Goal: Transaction & Acquisition: Purchase product/service

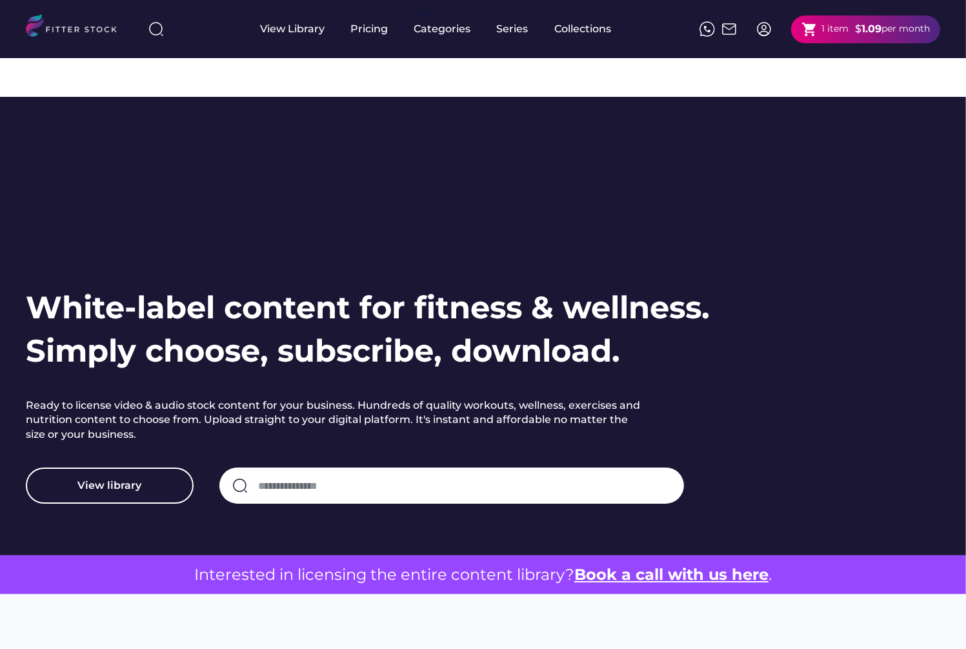
click at [365, 472] on input "input" at bounding box center [464, 485] width 413 height 27
type input "**********"
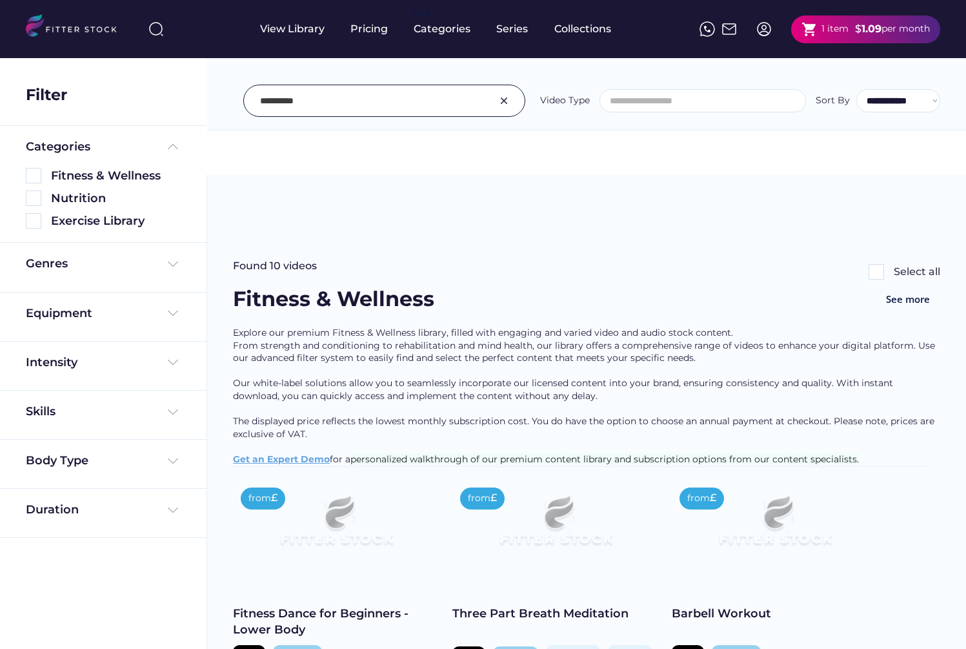
select select
select select "**********"
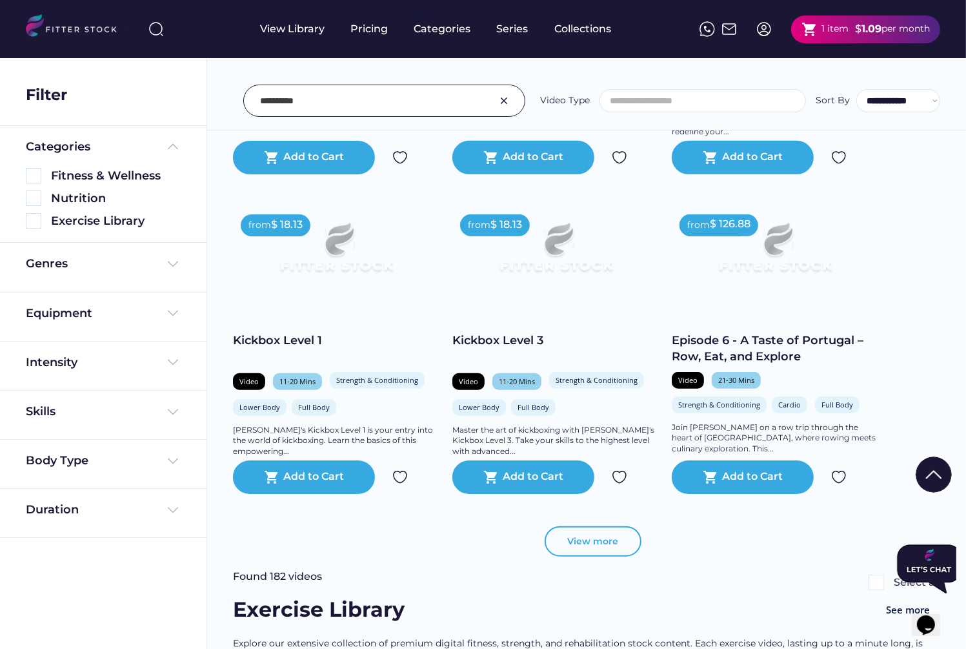
click at [584, 526] on button "View more" at bounding box center [593, 541] width 97 height 31
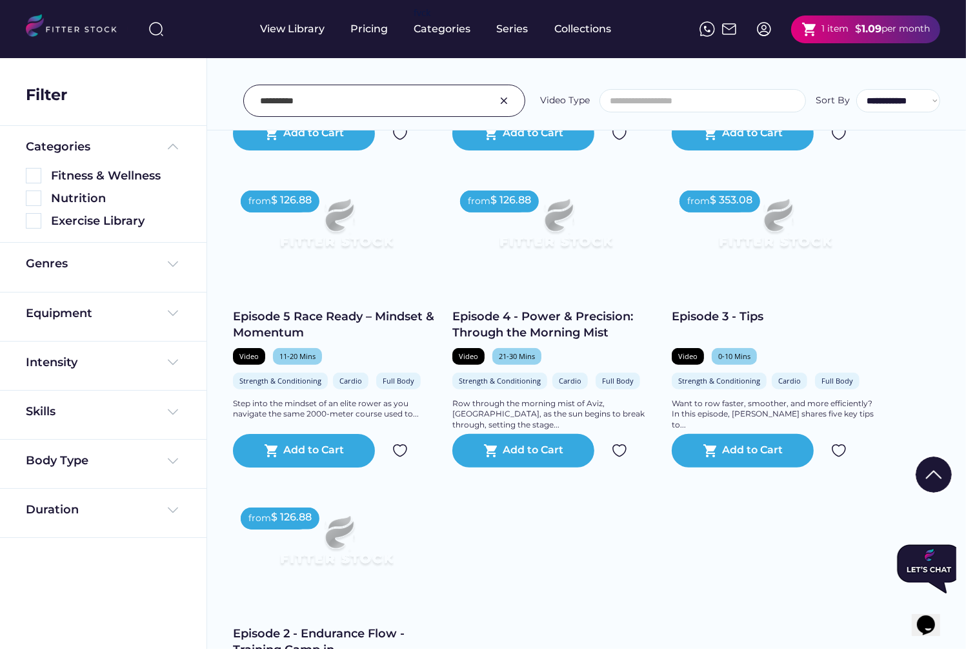
scroll to position [972, 0]
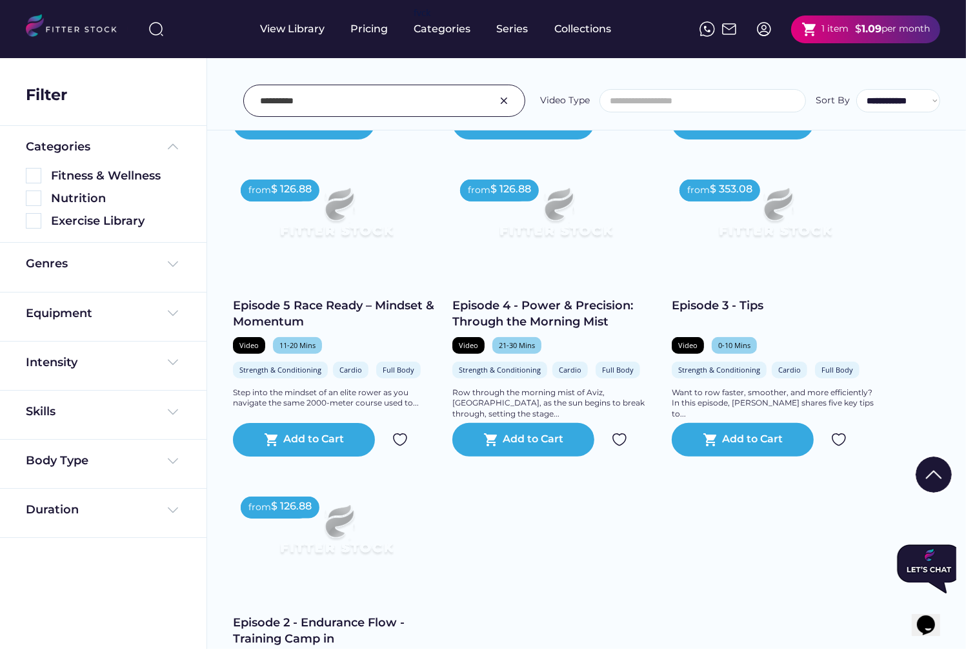
click at [547, 298] on div "Episode 4 - Power & Precision: Through the Morning Mist" at bounding box center [556, 314] width 207 height 32
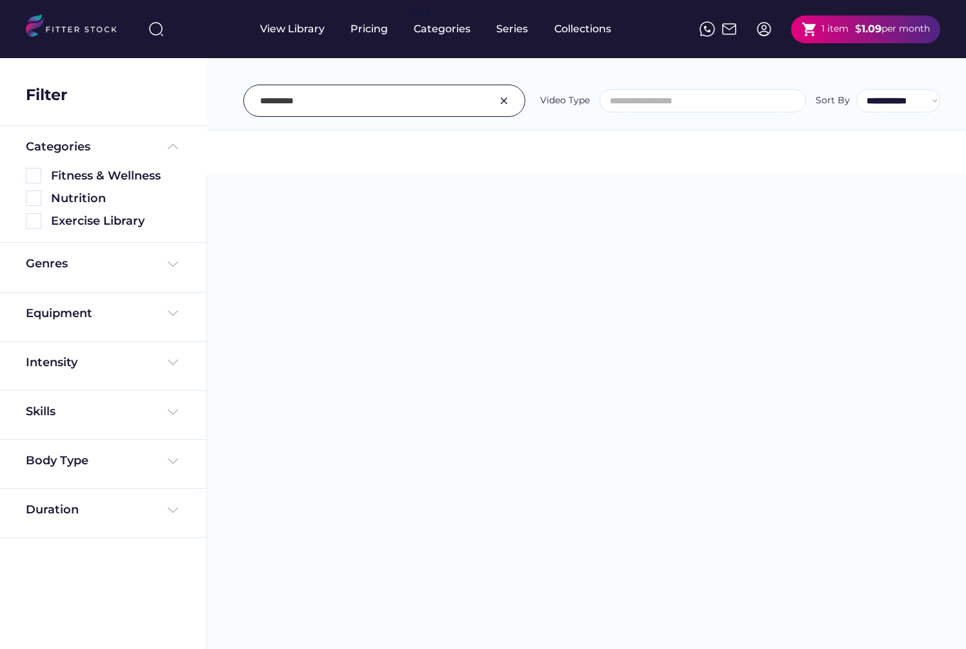
select select
select select "**********"
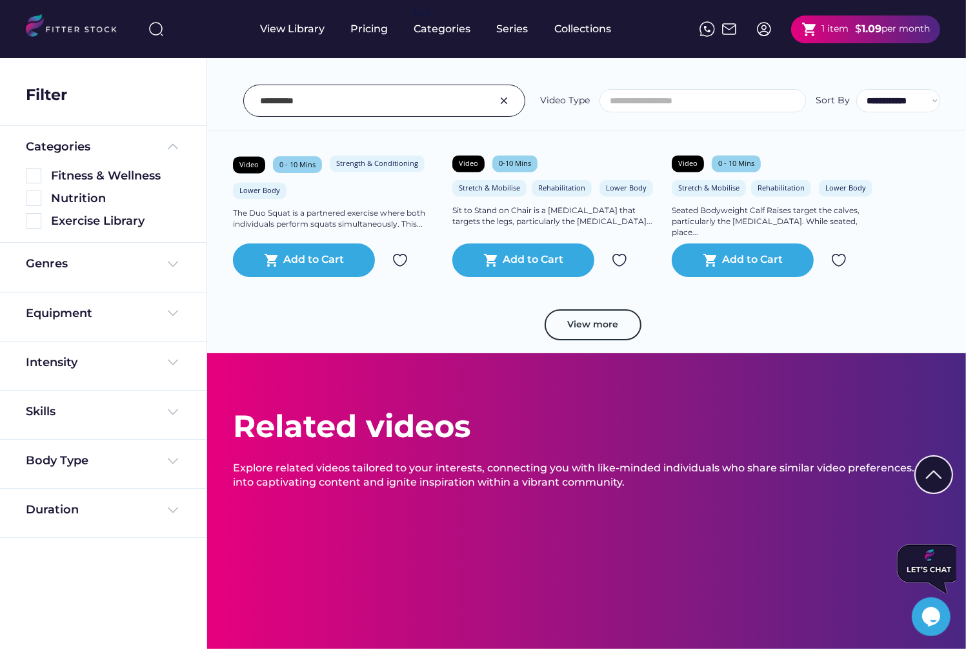
scroll to position [1988, 0]
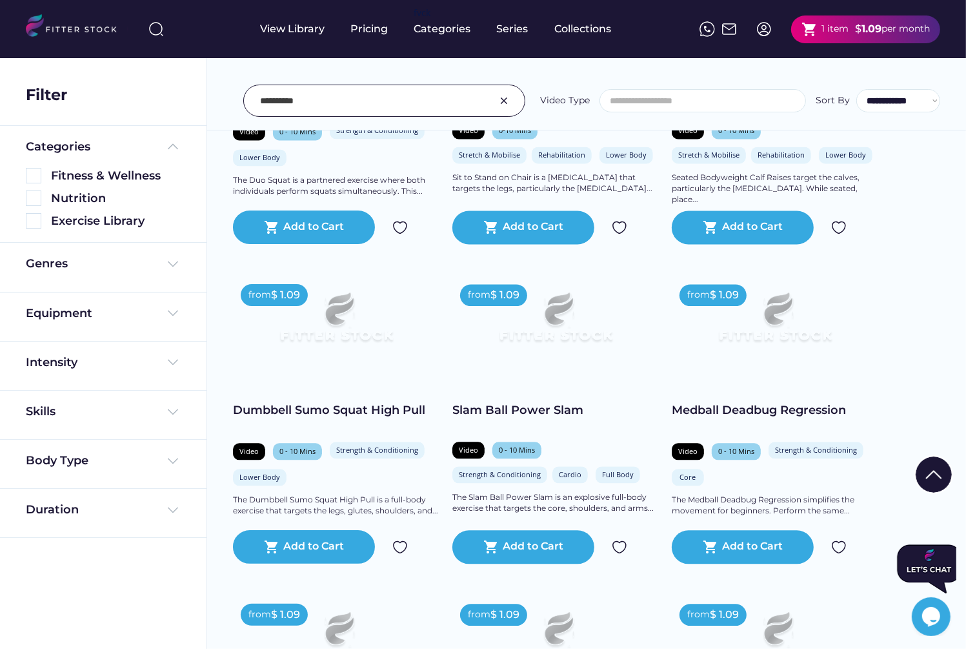
scroll to position [2528, 0]
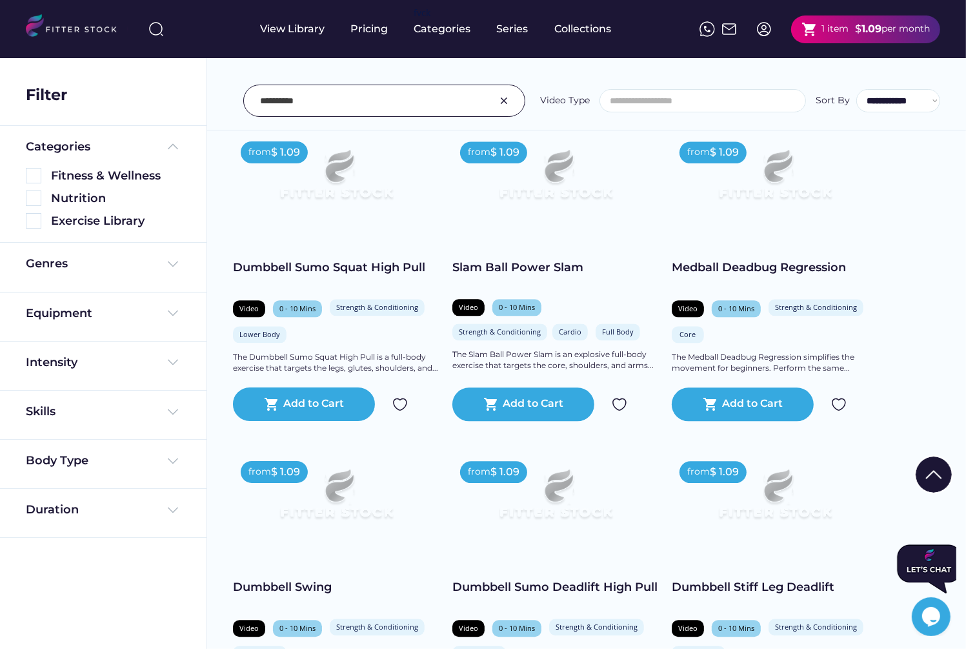
click at [548, 579] on div "Dumbbell Sumo Deadlift High Pull" at bounding box center [556, 587] width 207 height 16
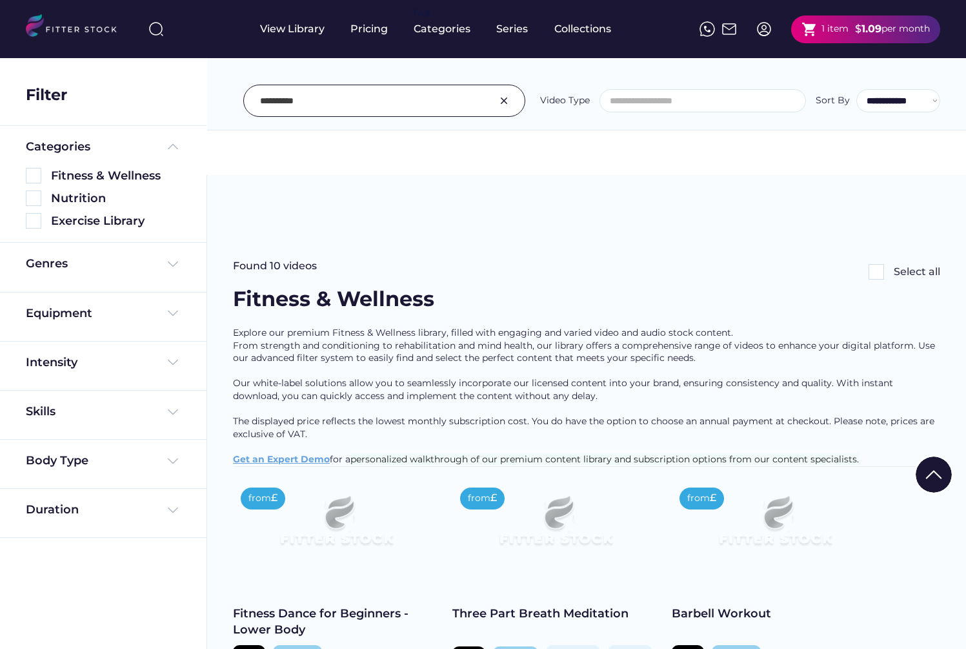
select select
select select "**********"
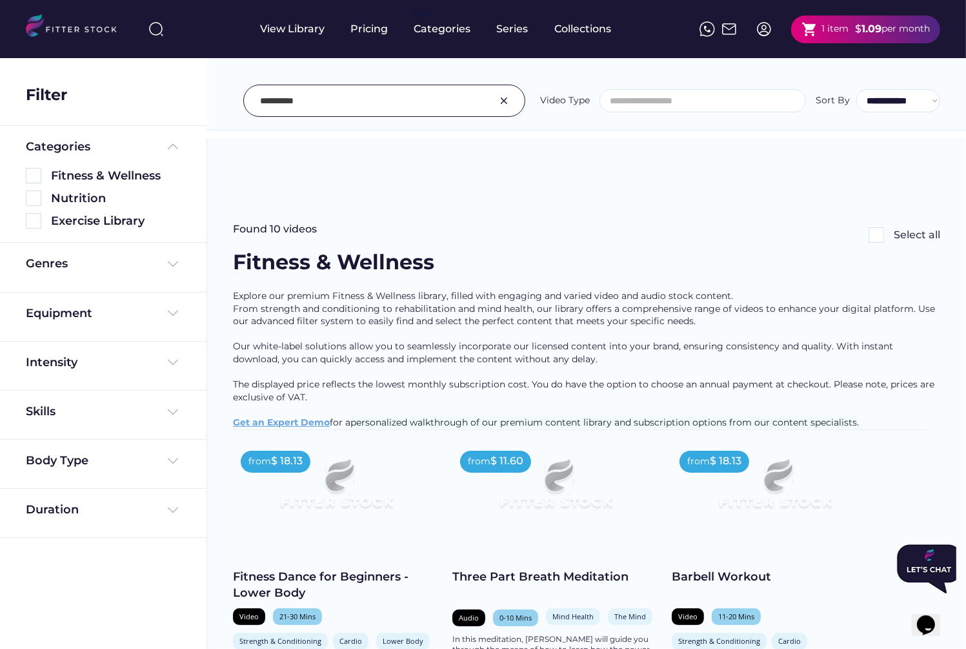
scroll to position [34, 0]
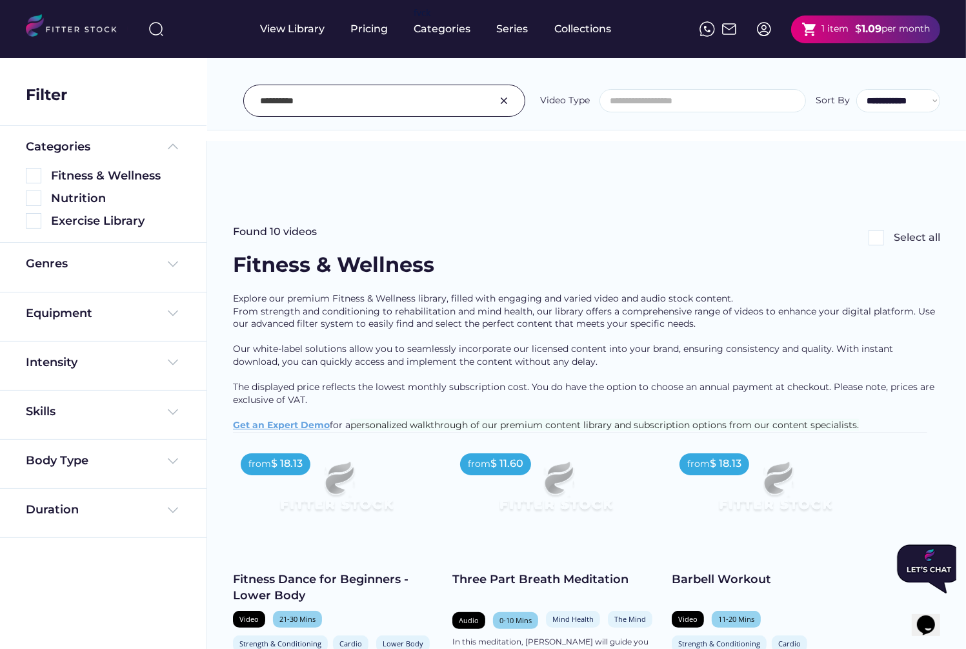
click at [161, 23] on img at bounding box center [155, 28] width 15 height 15
click at [191, 30] on input "input" at bounding box center [257, 28] width 161 height 23
type input "*********"
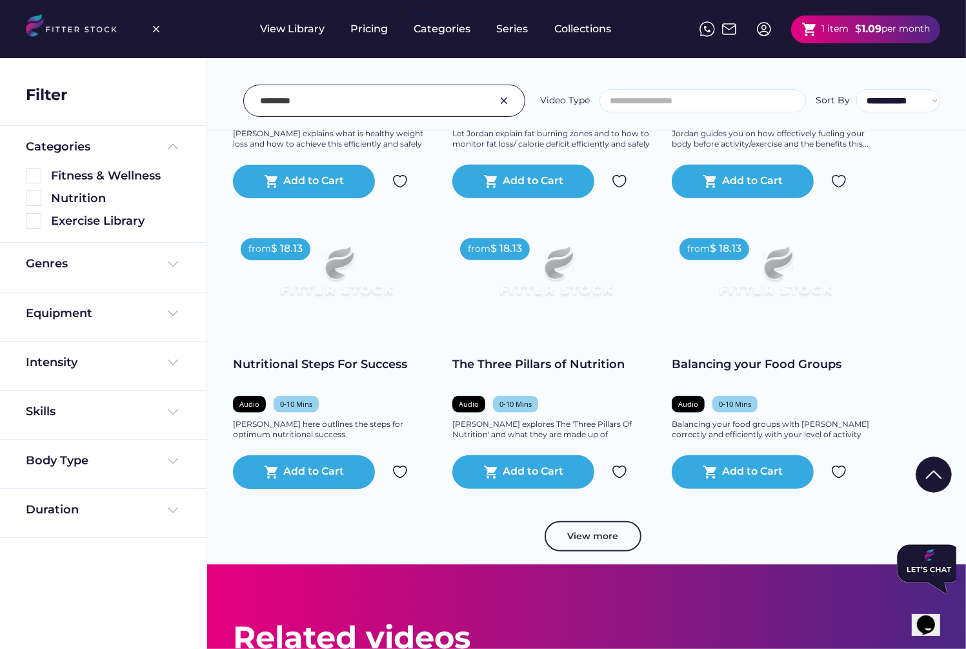
scroll to position [1075, 0]
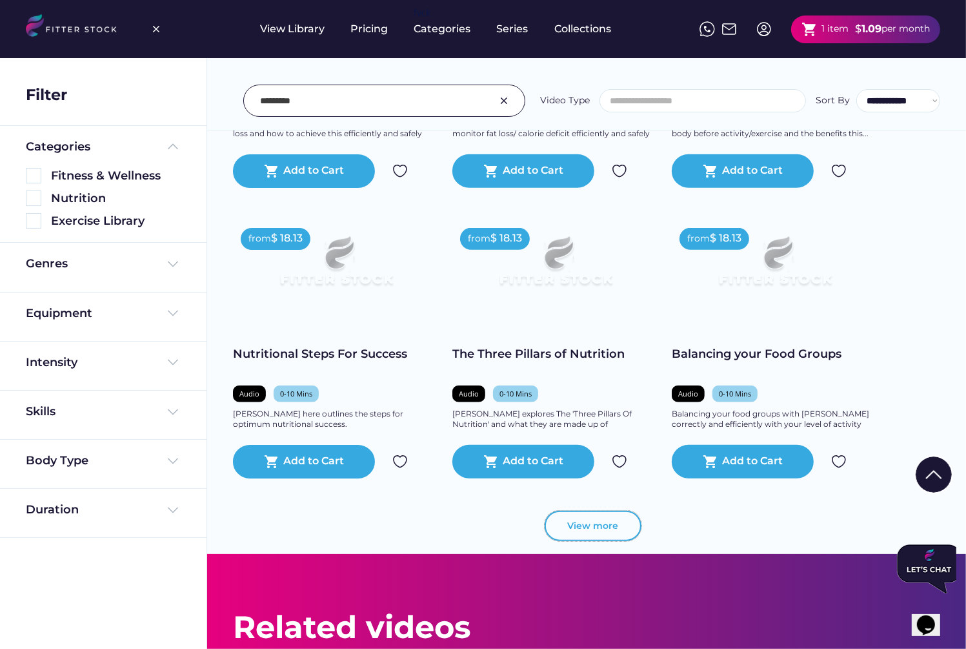
click at [598, 511] on button "View more" at bounding box center [593, 526] width 97 height 31
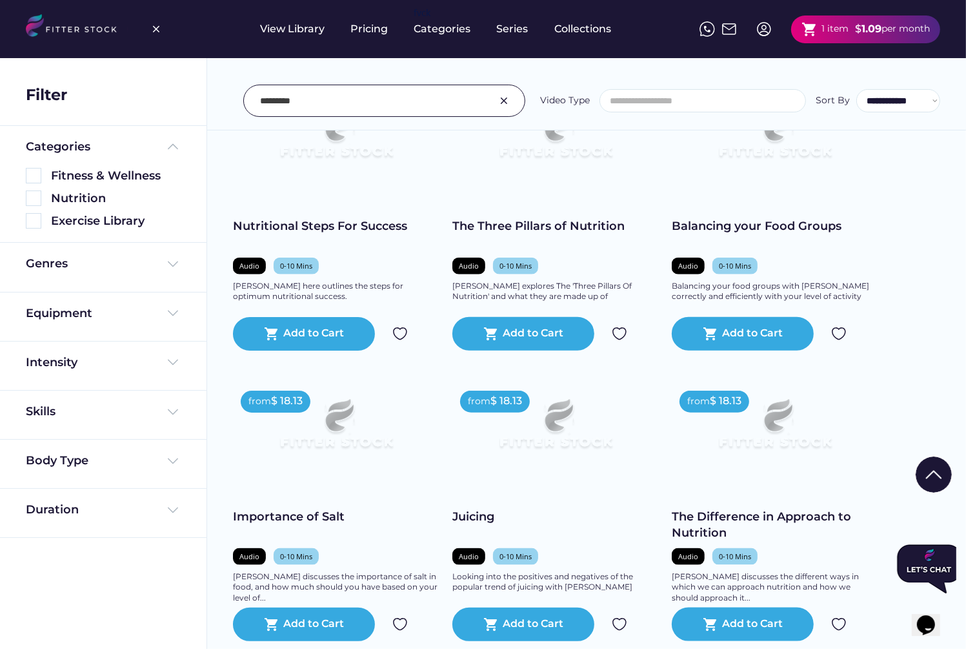
scroll to position [1214, 0]
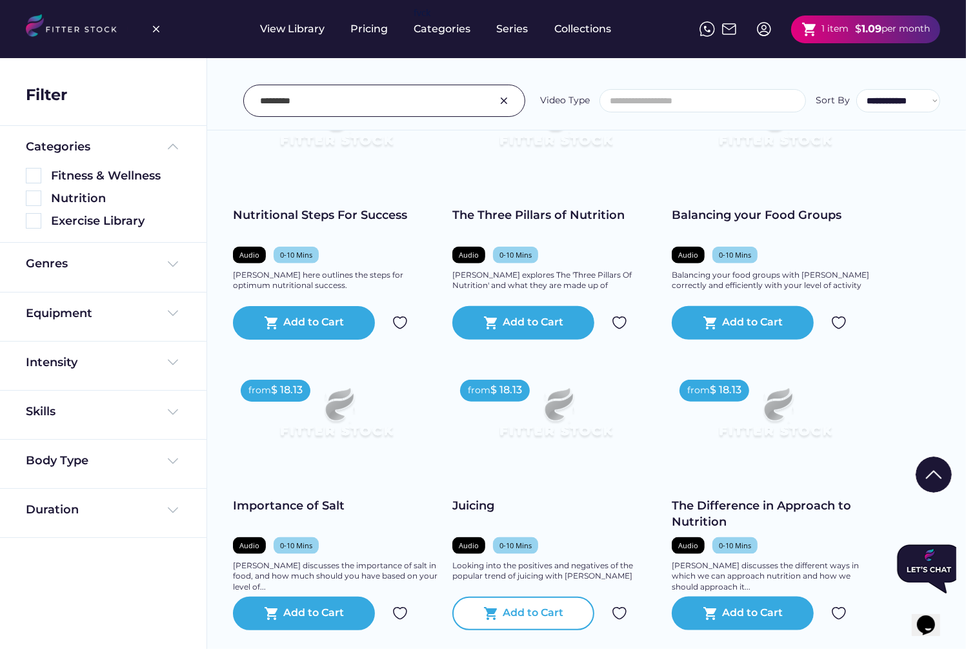
click at [504, 606] on div "Add to Cart" at bounding box center [534, 613] width 61 height 15
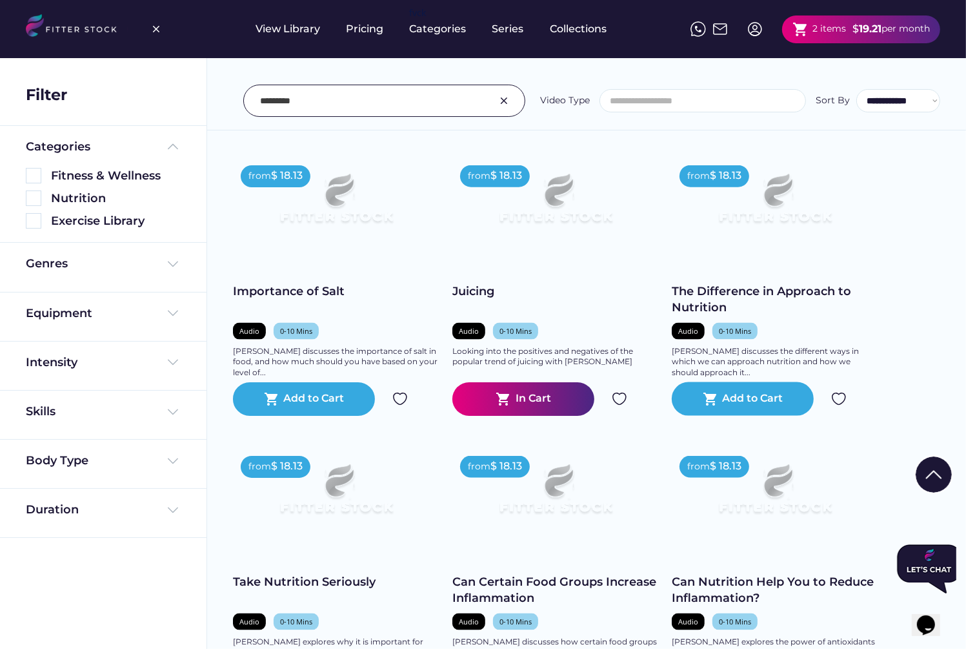
scroll to position [1498, 0]
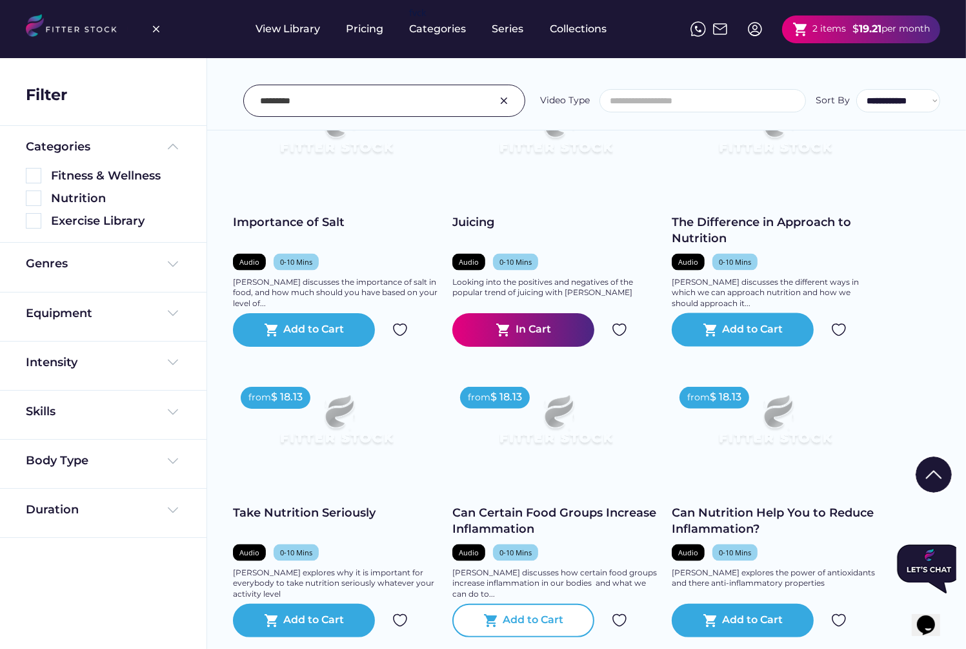
click at [542, 613] on div "Add to Cart" at bounding box center [534, 620] width 61 height 15
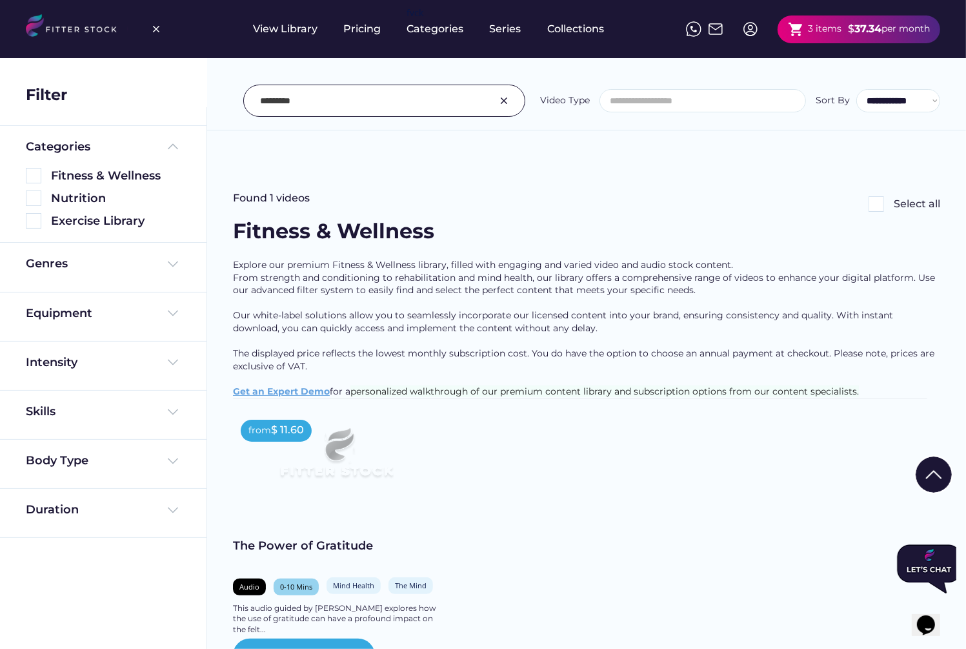
scroll to position [130, 0]
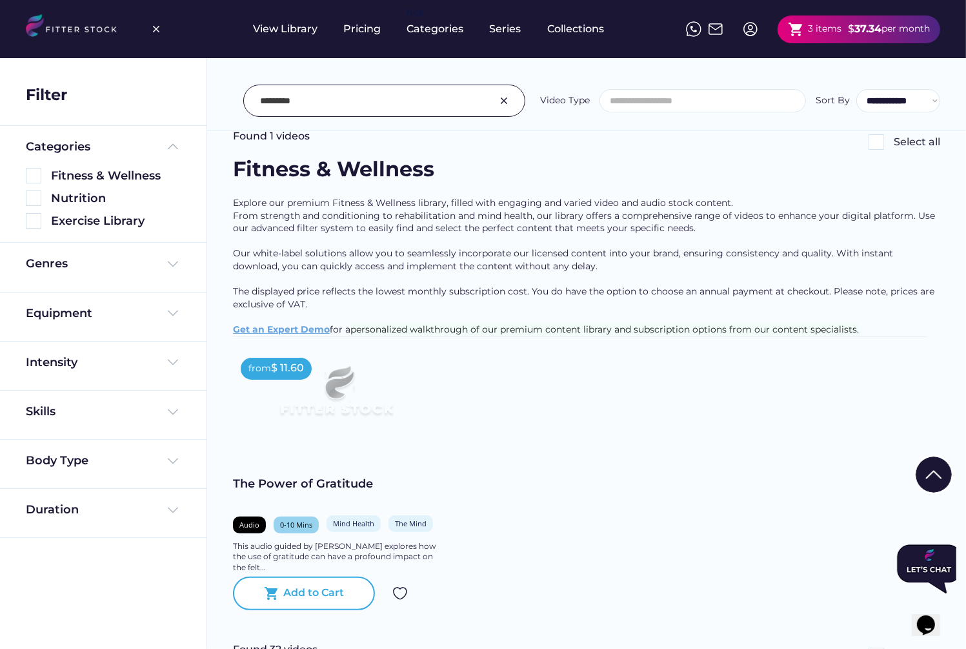
click at [306, 586] on div "Add to Cart" at bounding box center [314, 593] width 61 height 15
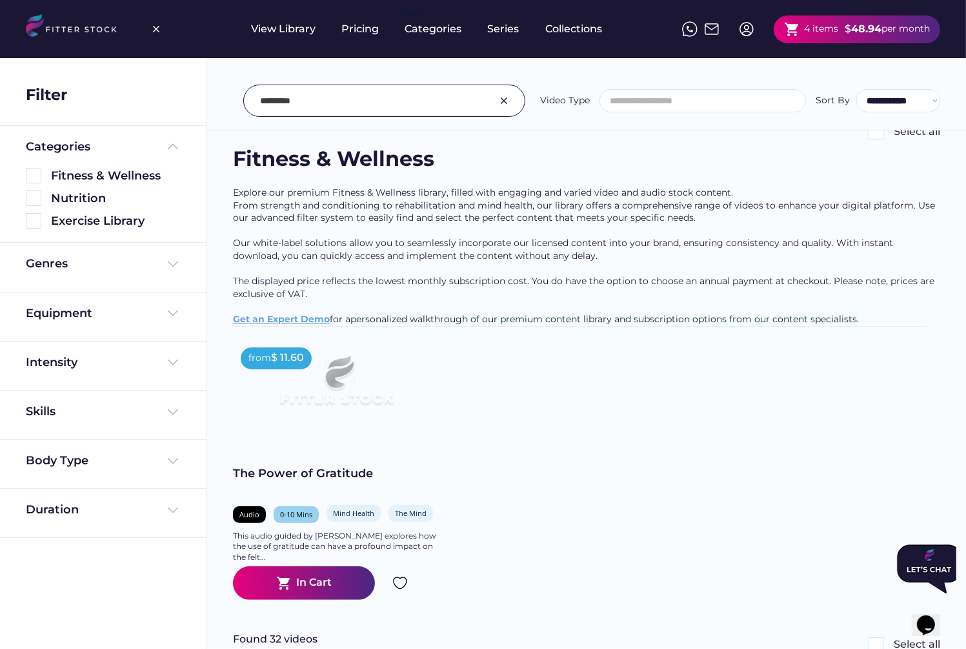
scroll to position [0, 0]
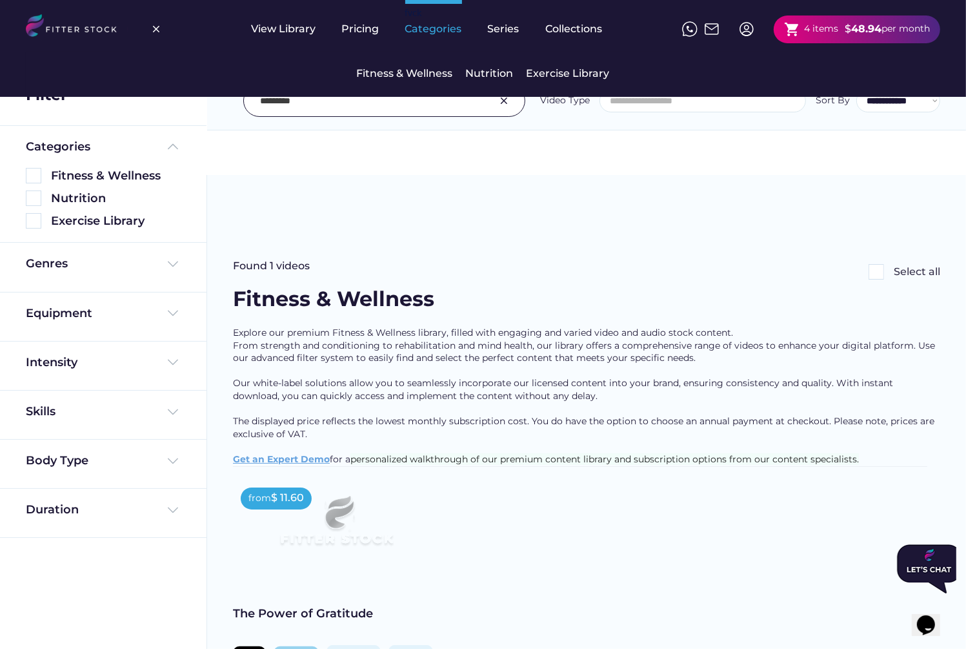
click at [431, 32] on div "Categories" at bounding box center [433, 29] width 57 height 14
click at [423, 71] on div "Fitness & Wellness" at bounding box center [405, 73] width 96 height 14
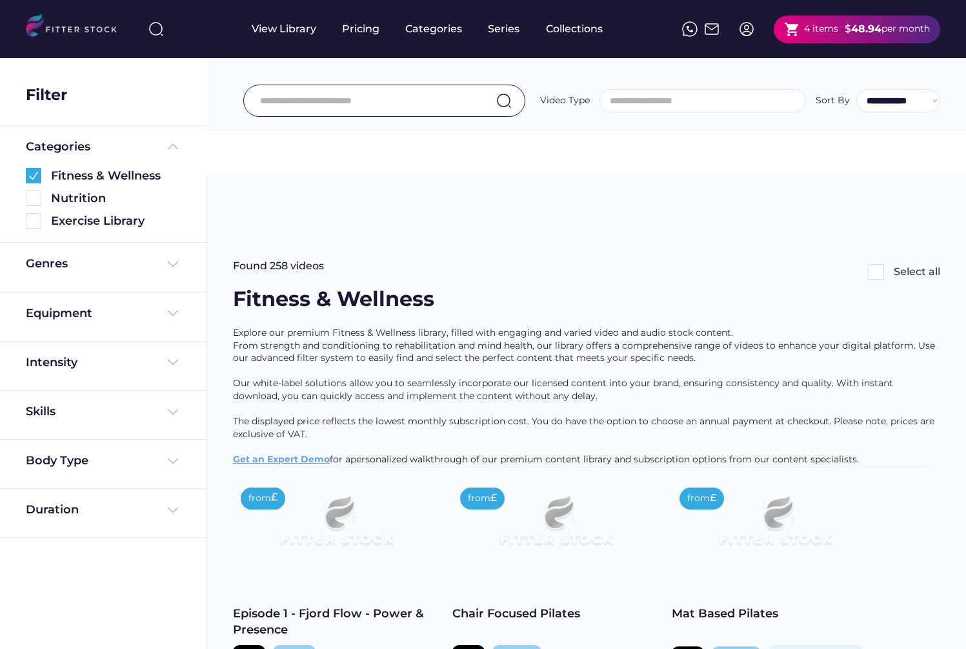
select select
select select "**********"
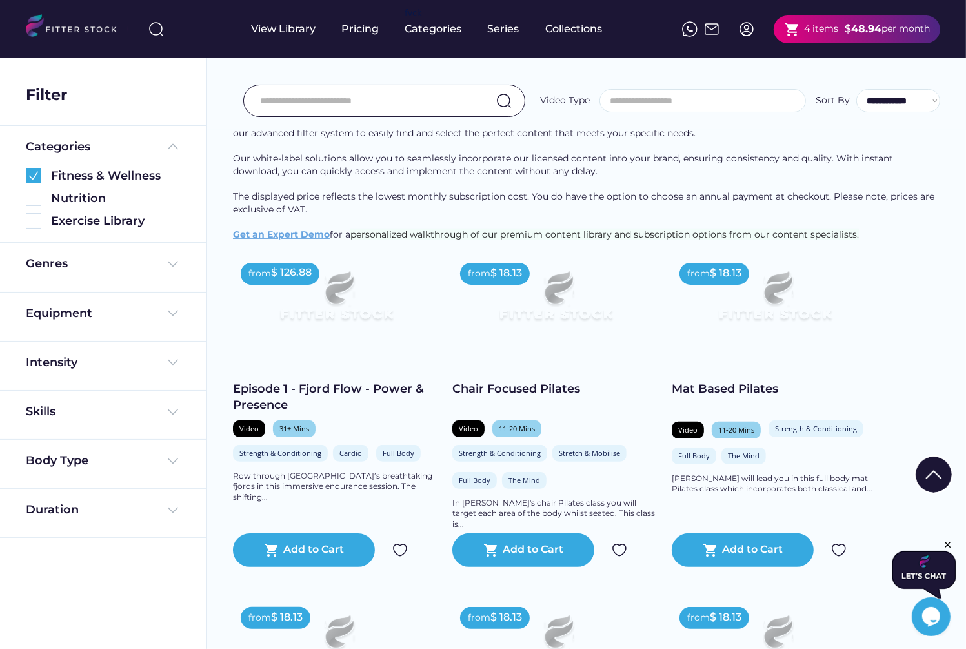
scroll to position [203, 0]
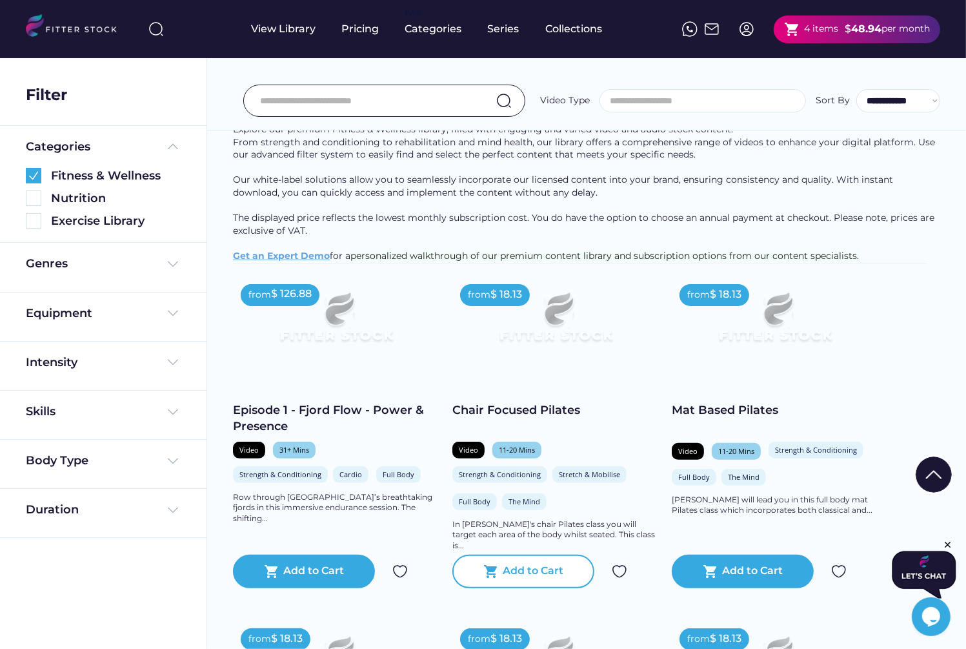
click at [565, 555] on div "shopping_cart Add to Cart" at bounding box center [524, 572] width 142 height 34
click at [742, 26] on img at bounding box center [749, 28] width 15 height 15
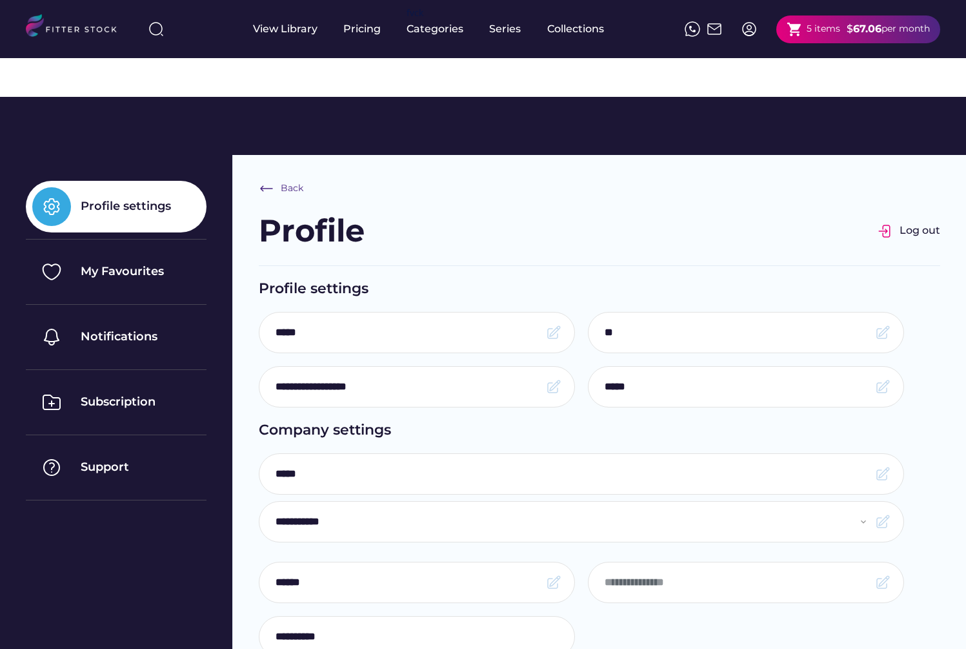
select select "**********"
click at [893, 223] on div "Log out" at bounding box center [909, 230] width 63 height 15
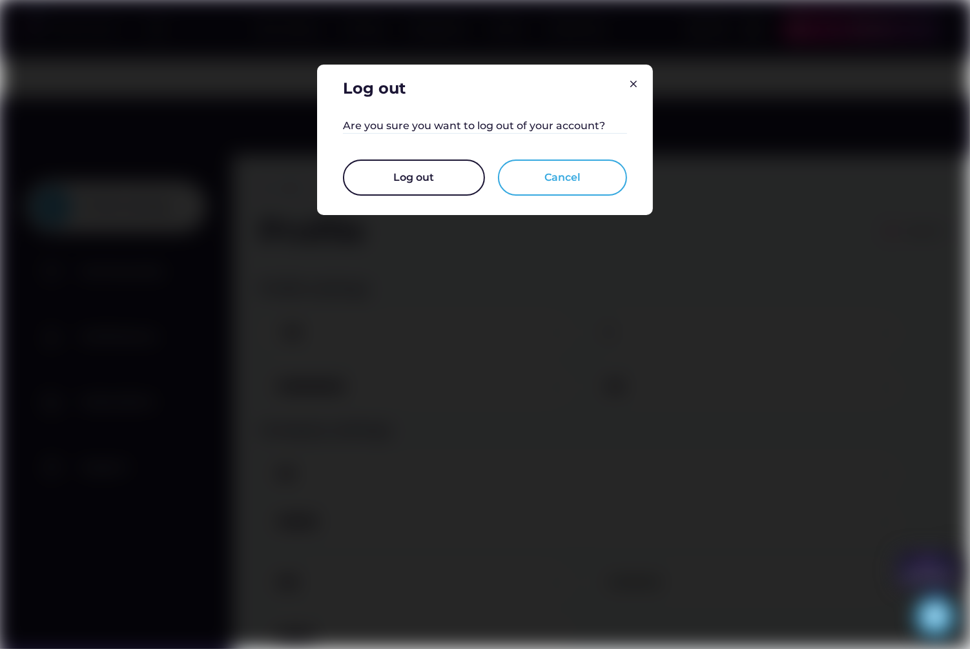
click at [443, 168] on button "Log out" at bounding box center [414, 177] width 142 height 36
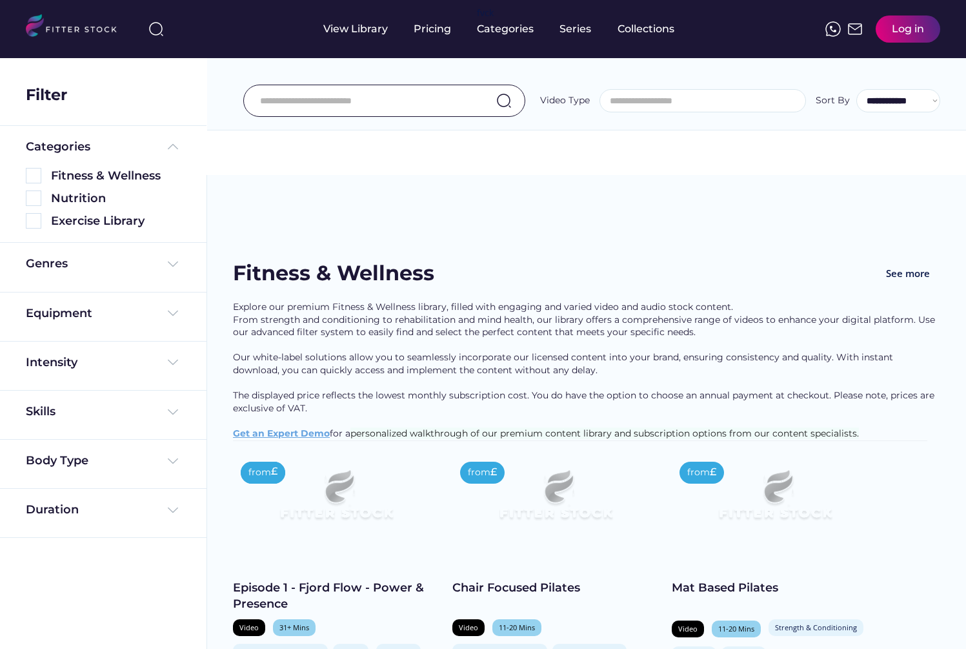
select select
select select "**********"
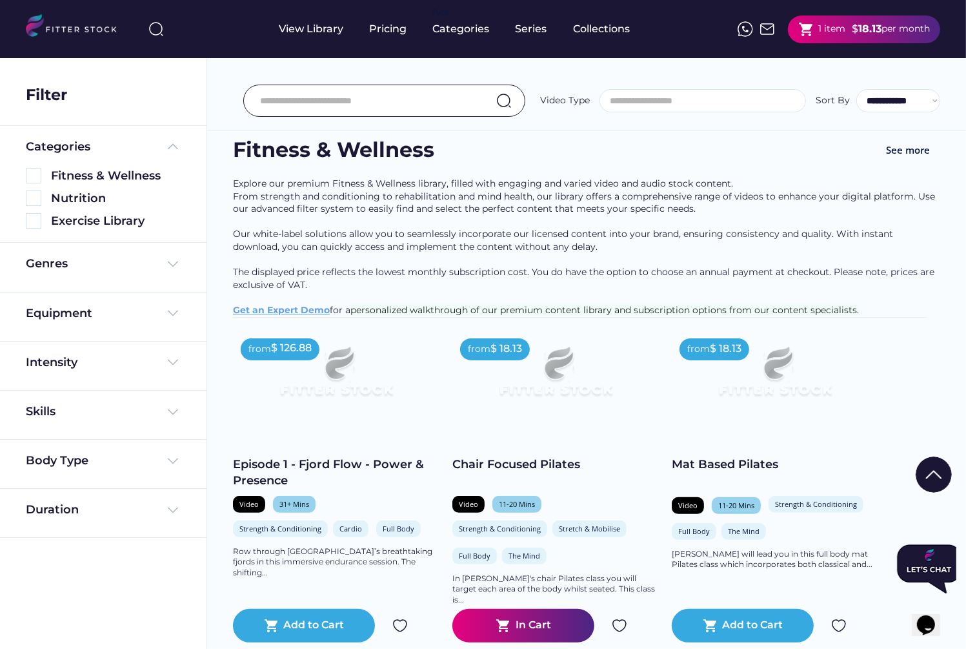
click at [43, 252] on div "Genres" at bounding box center [103, 267] width 207 height 49
click at [43, 264] on div "Genres" at bounding box center [47, 264] width 42 height 16
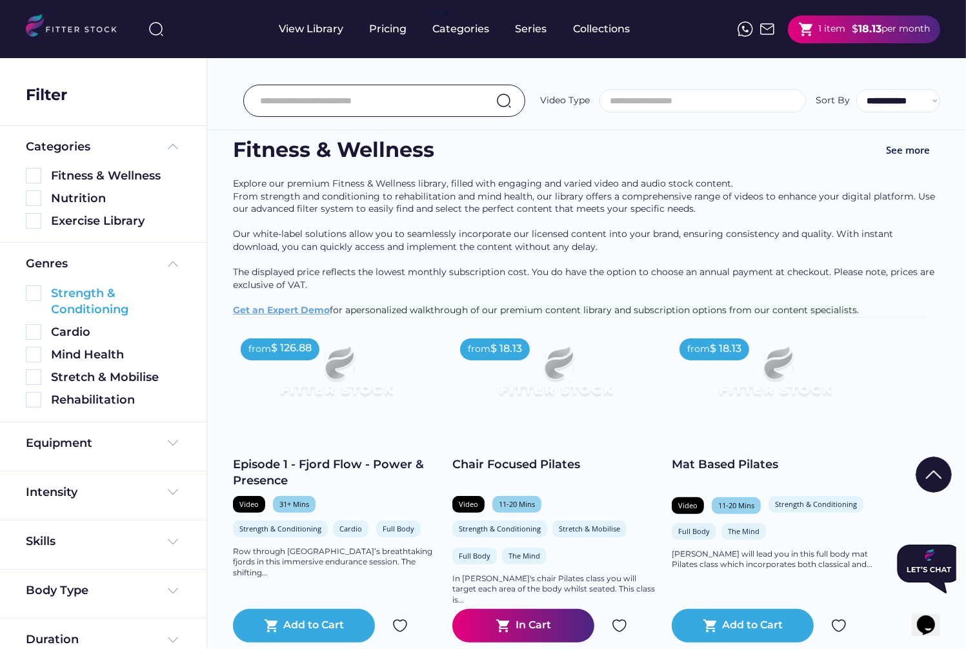
click at [37, 294] on img at bounding box center [33, 292] width 15 height 15
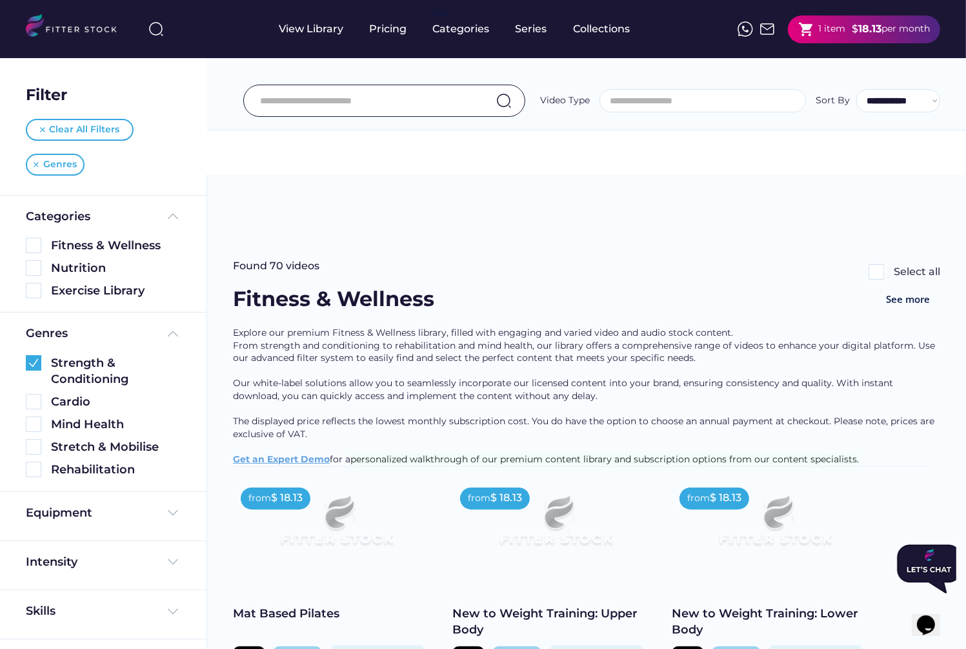
scroll to position [281, 0]
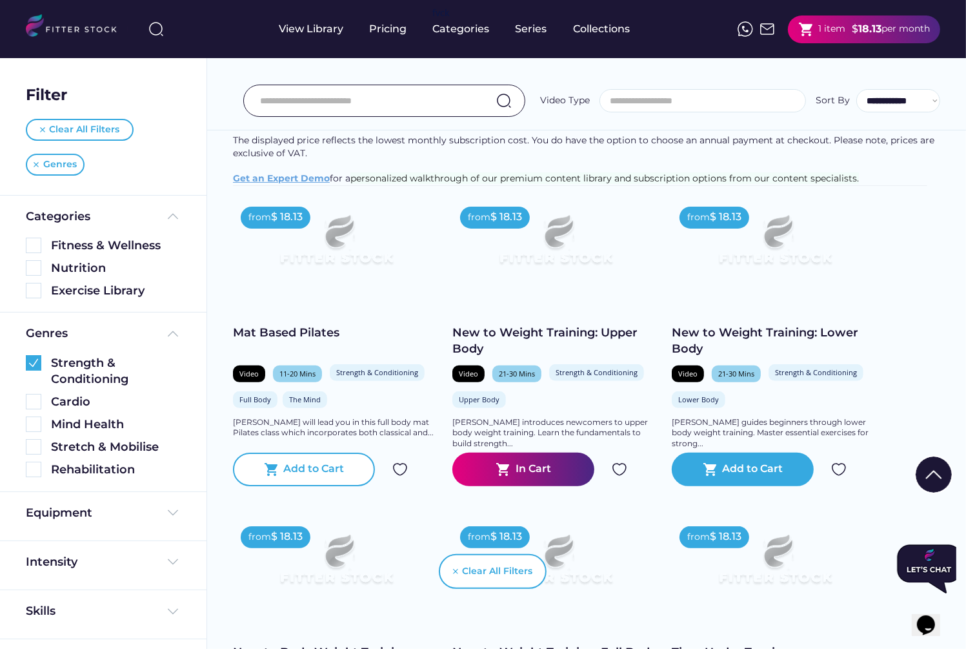
click at [341, 462] on div "Add to Cart" at bounding box center [314, 469] width 61 height 15
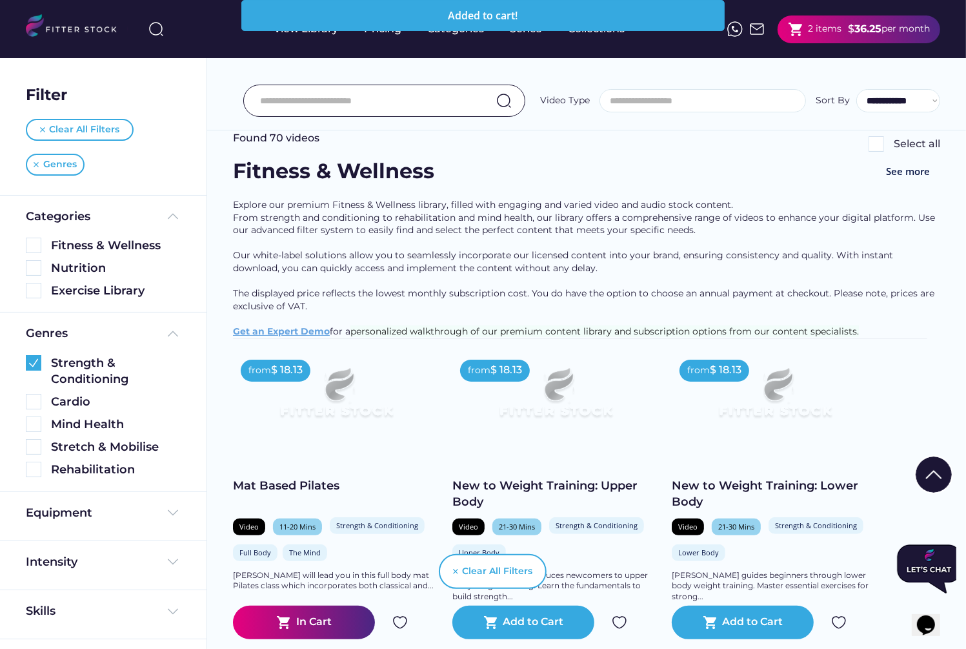
scroll to position [119, 0]
